Goal: Navigation & Orientation: Find specific page/section

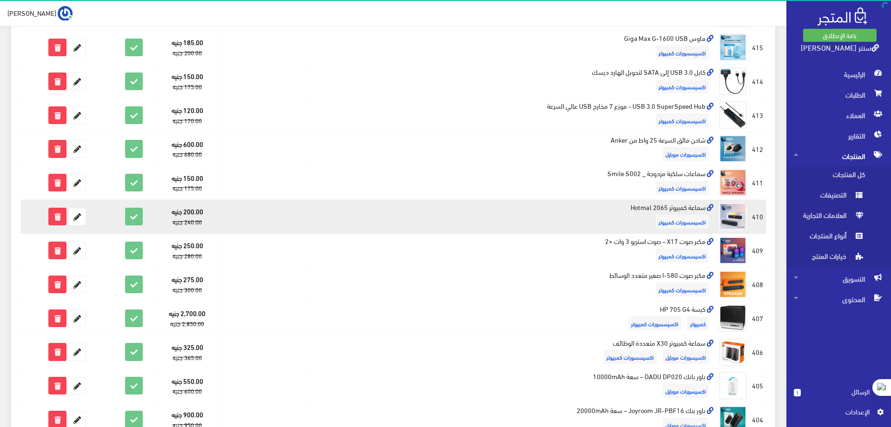
scroll to position [543, 0]
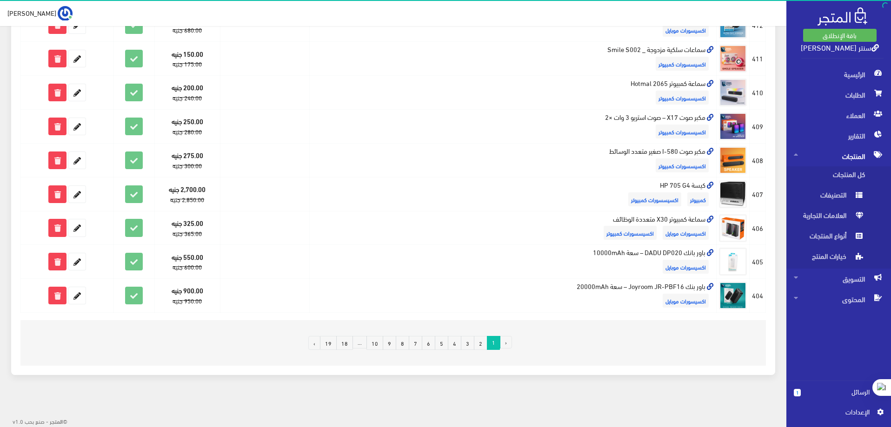
click at [479, 344] on link "2" at bounding box center [480, 343] width 13 height 14
click at [480, 345] on link "2" at bounding box center [480, 343] width 13 height 14
click at [481, 345] on link "2" at bounding box center [480, 343] width 13 height 14
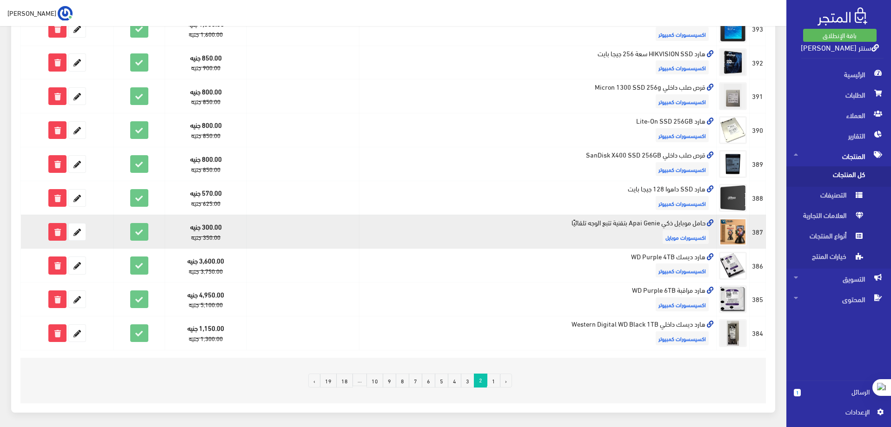
scroll to position [543, 0]
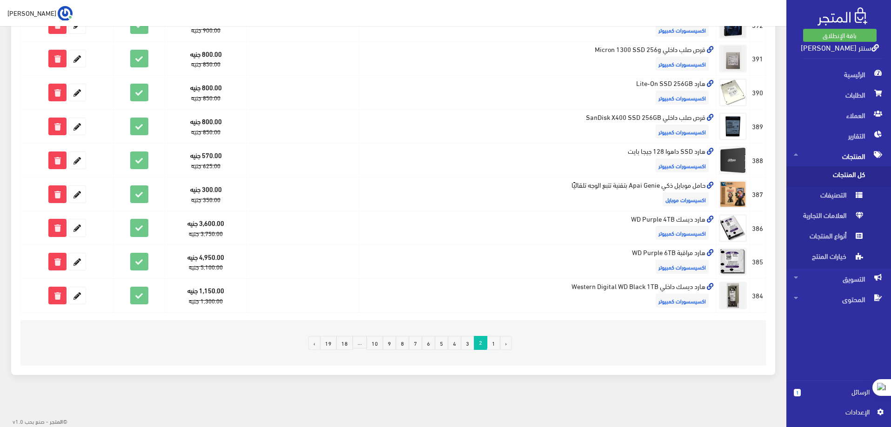
click at [471, 343] on link "3" at bounding box center [467, 343] width 13 height 14
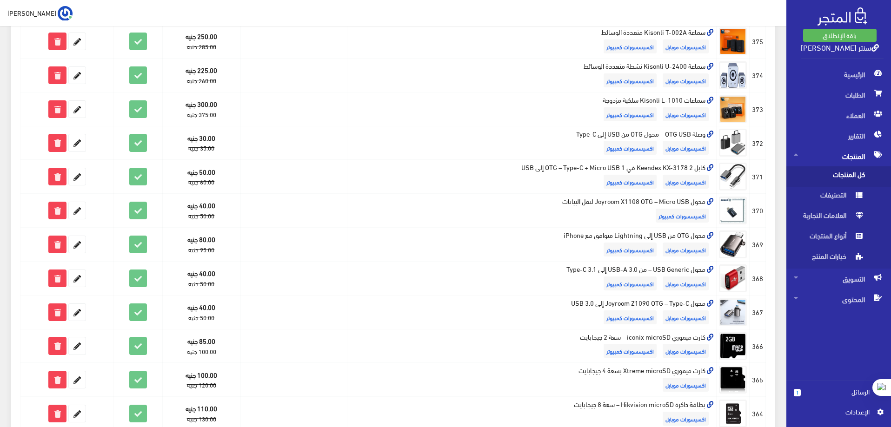
scroll to position [543, 0]
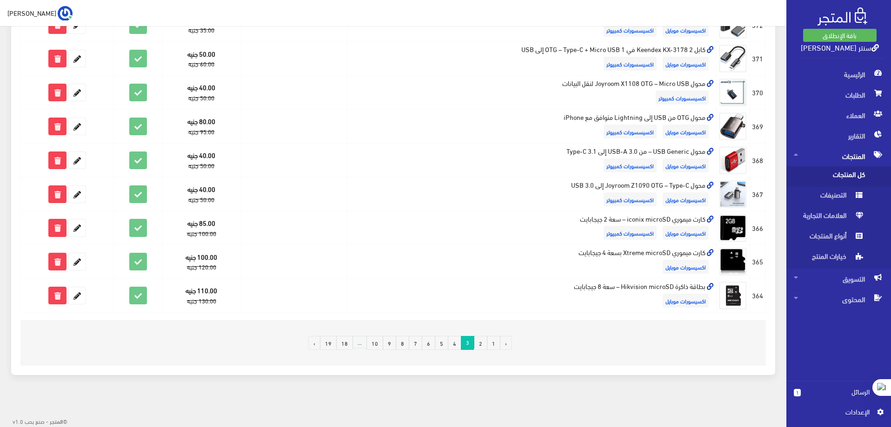
click at [377, 346] on link "10" at bounding box center [374, 343] width 17 height 14
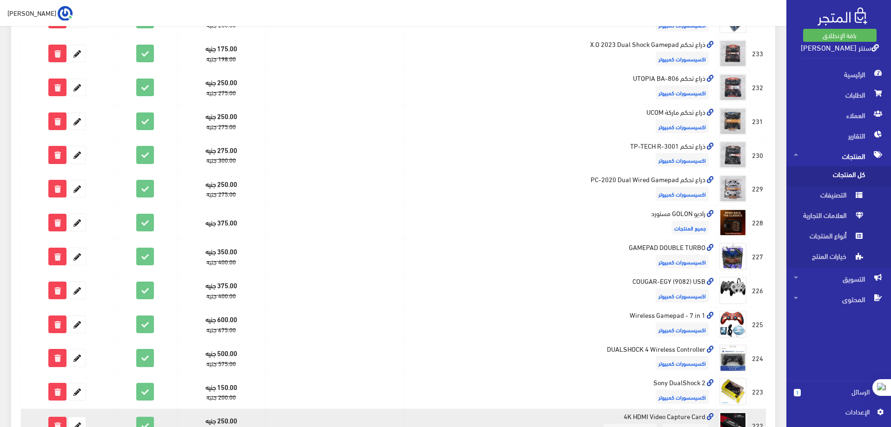
scroll to position [543, 0]
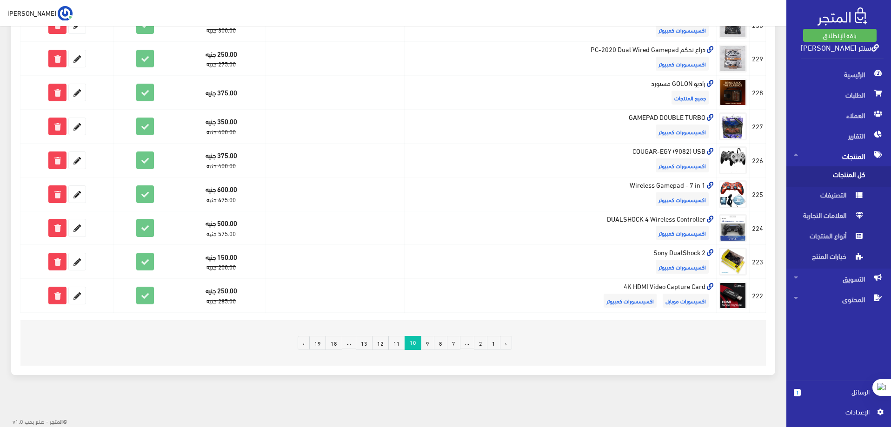
click at [323, 346] on link "19" at bounding box center [317, 343] width 17 height 14
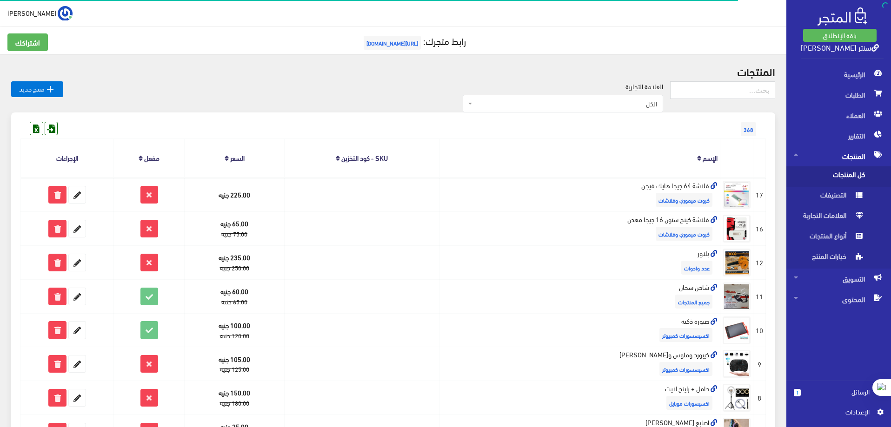
scroll to position [136, 0]
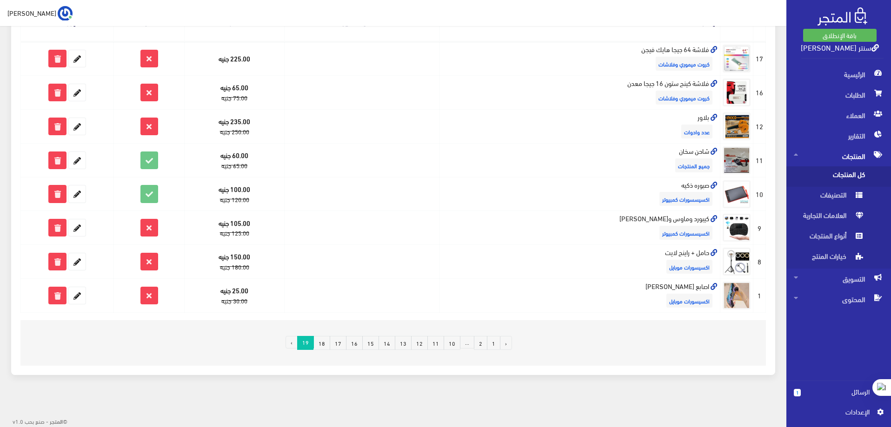
click at [297, 343] on li "›" at bounding box center [292, 343] width 12 height 14
